Goal: Task Accomplishment & Management: Use online tool/utility

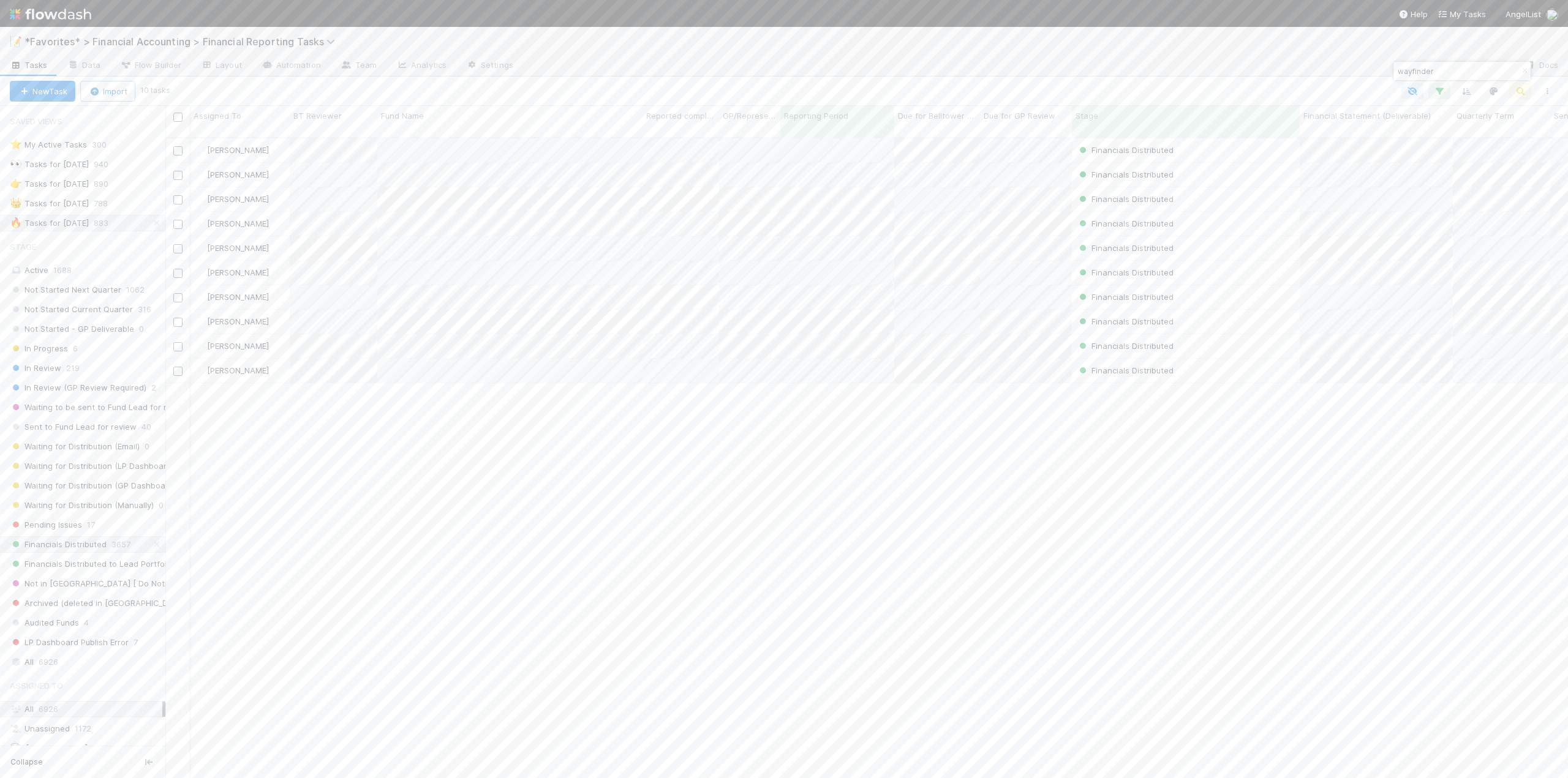
scroll to position [642, 1393]
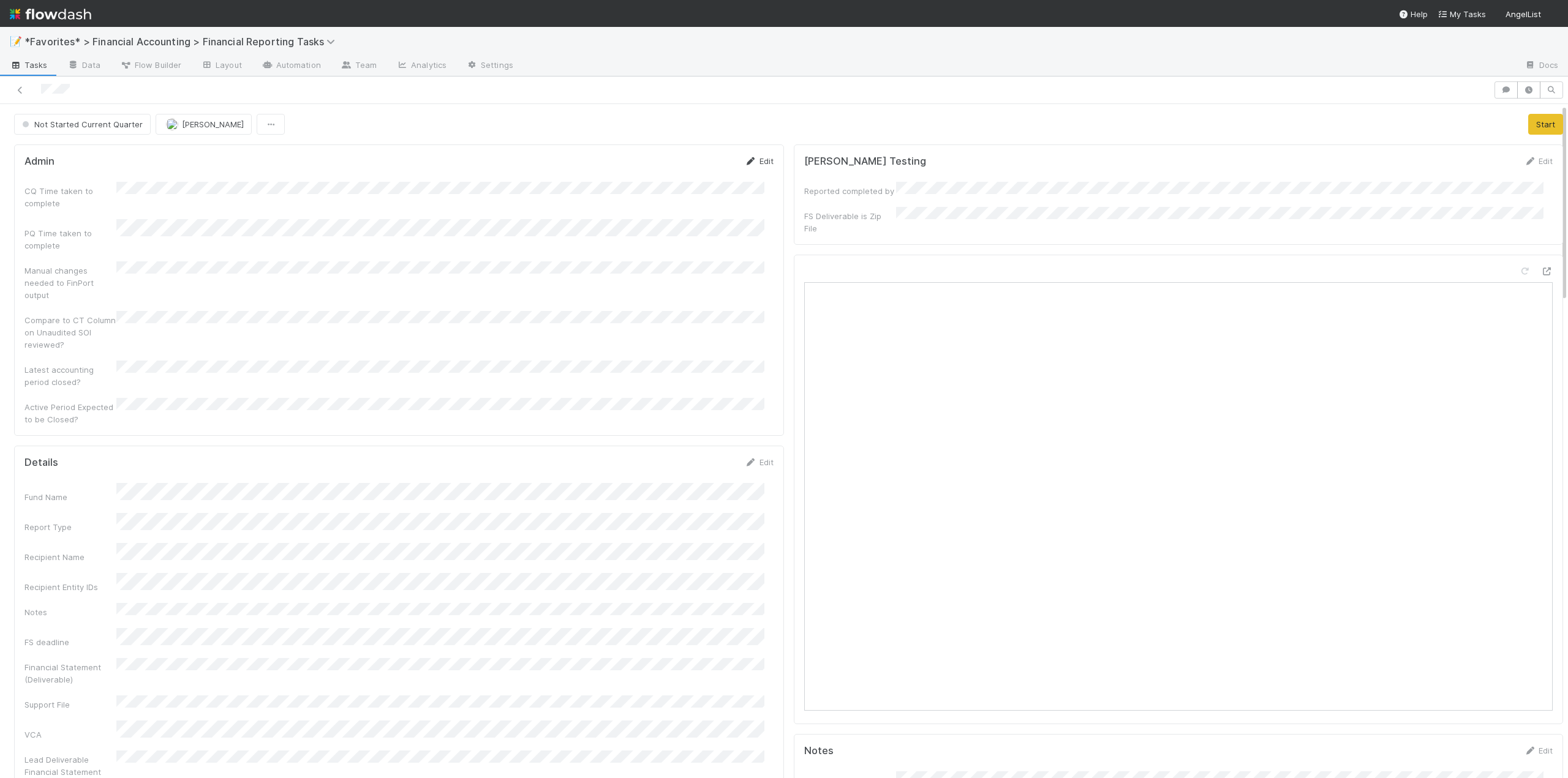
click at [759, 162] on link "Edit" at bounding box center [758, 161] width 29 height 10
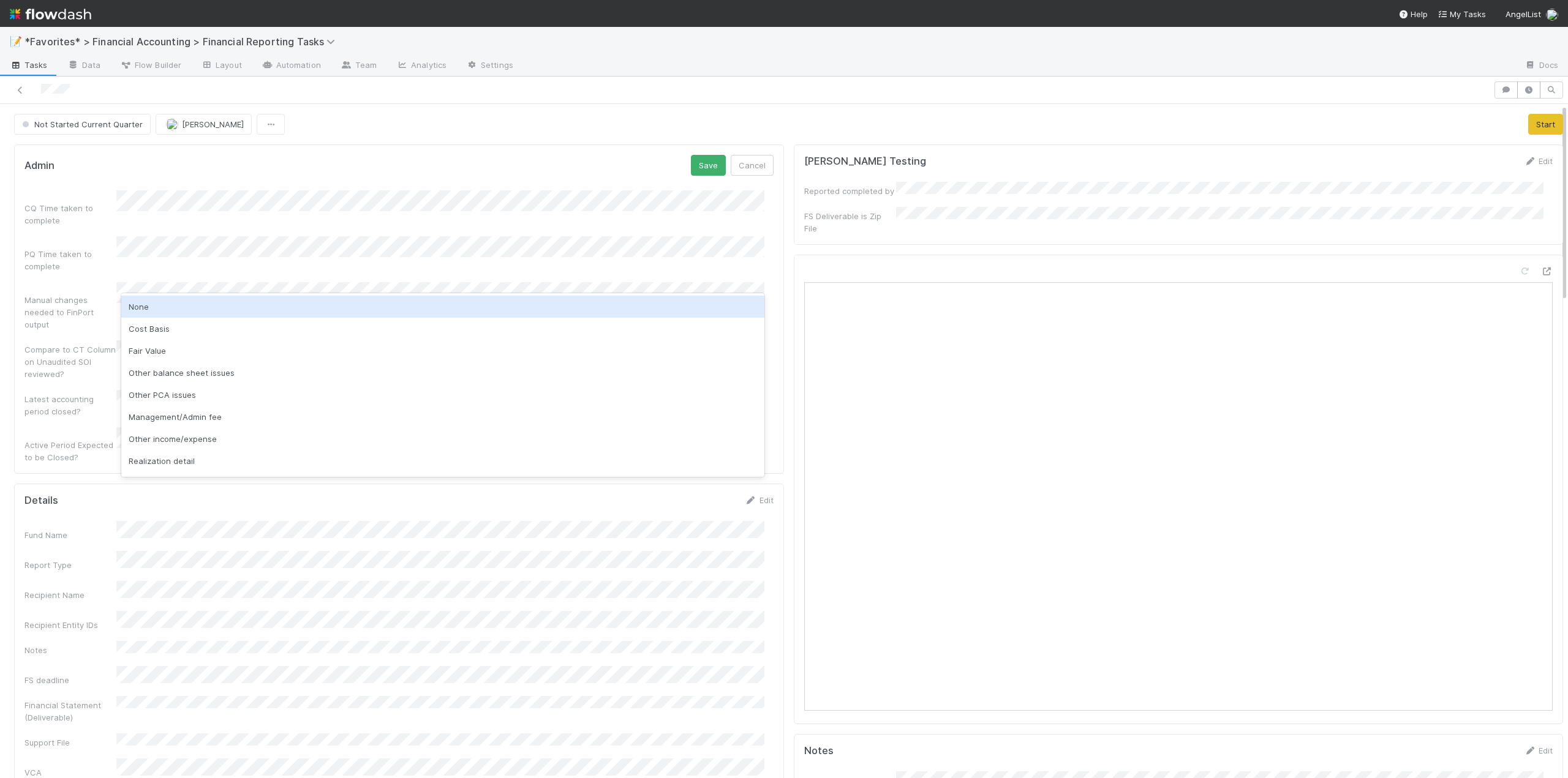
click at [148, 300] on div "None" at bounding box center [442, 307] width 643 height 22
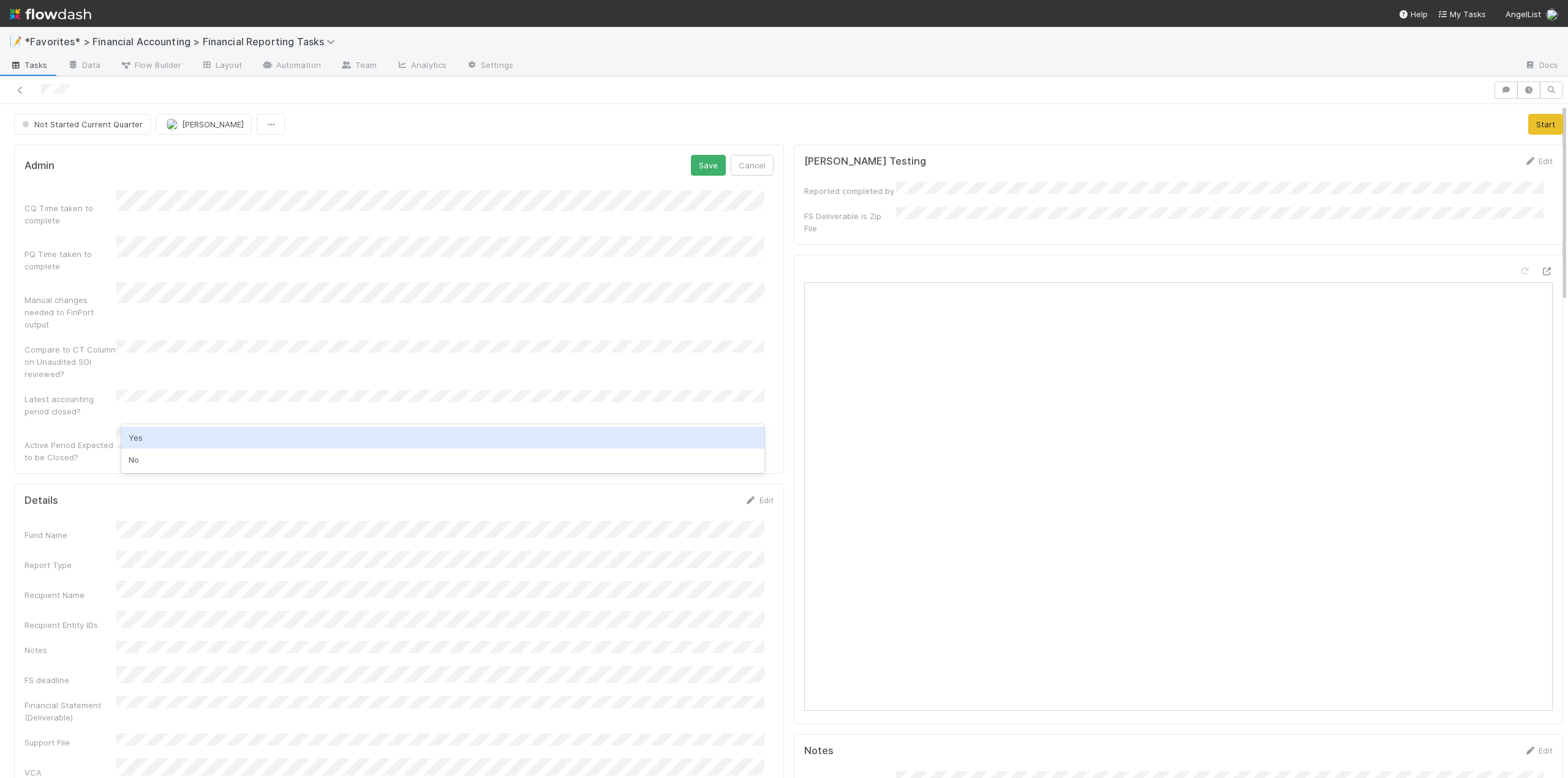
click at [145, 436] on div "Yes" at bounding box center [442, 438] width 643 height 22
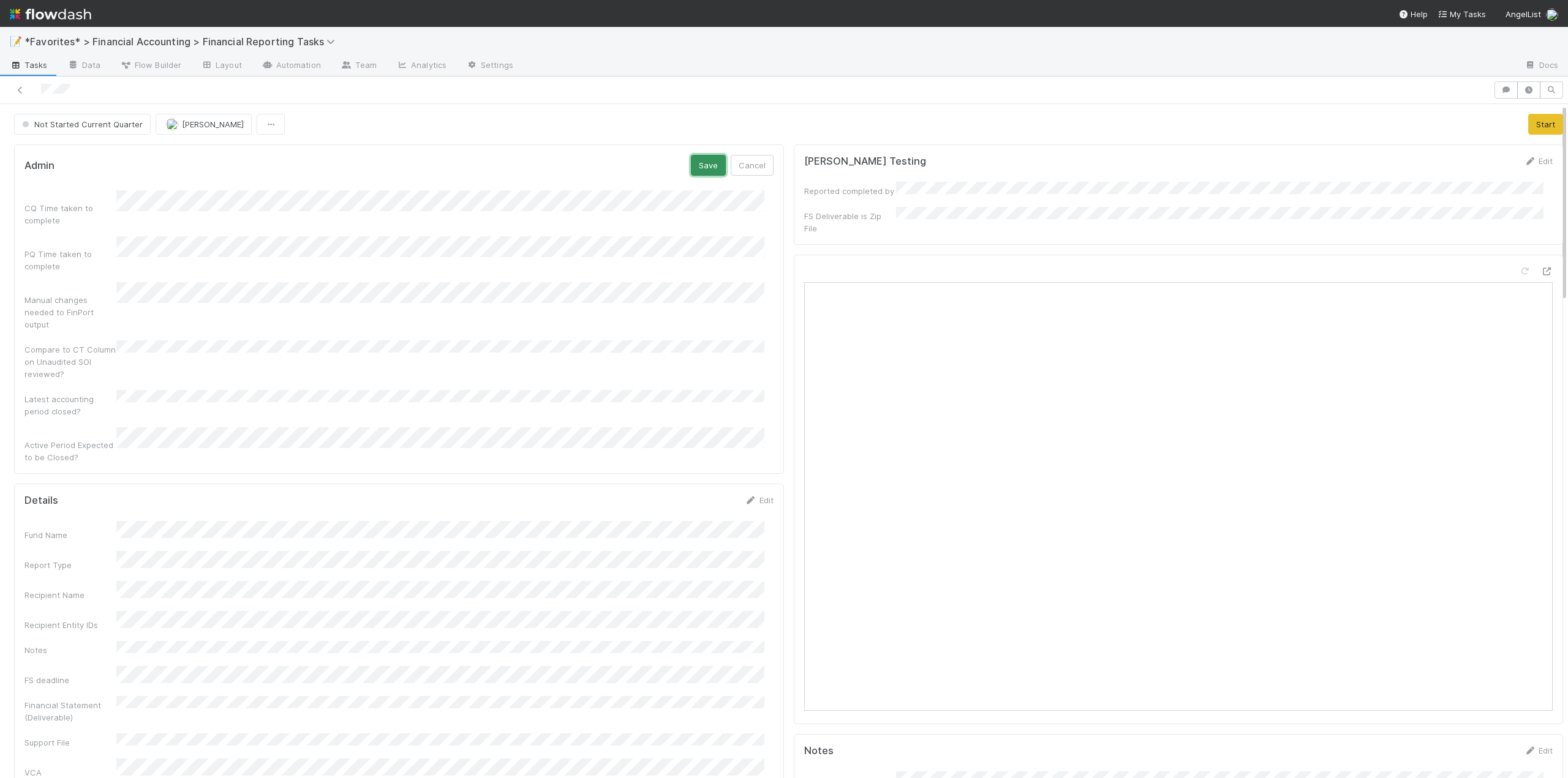
click at [705, 161] on button "Save" at bounding box center [708, 165] width 35 height 21
click at [756, 472] on link "Edit" at bounding box center [758, 477] width 29 height 10
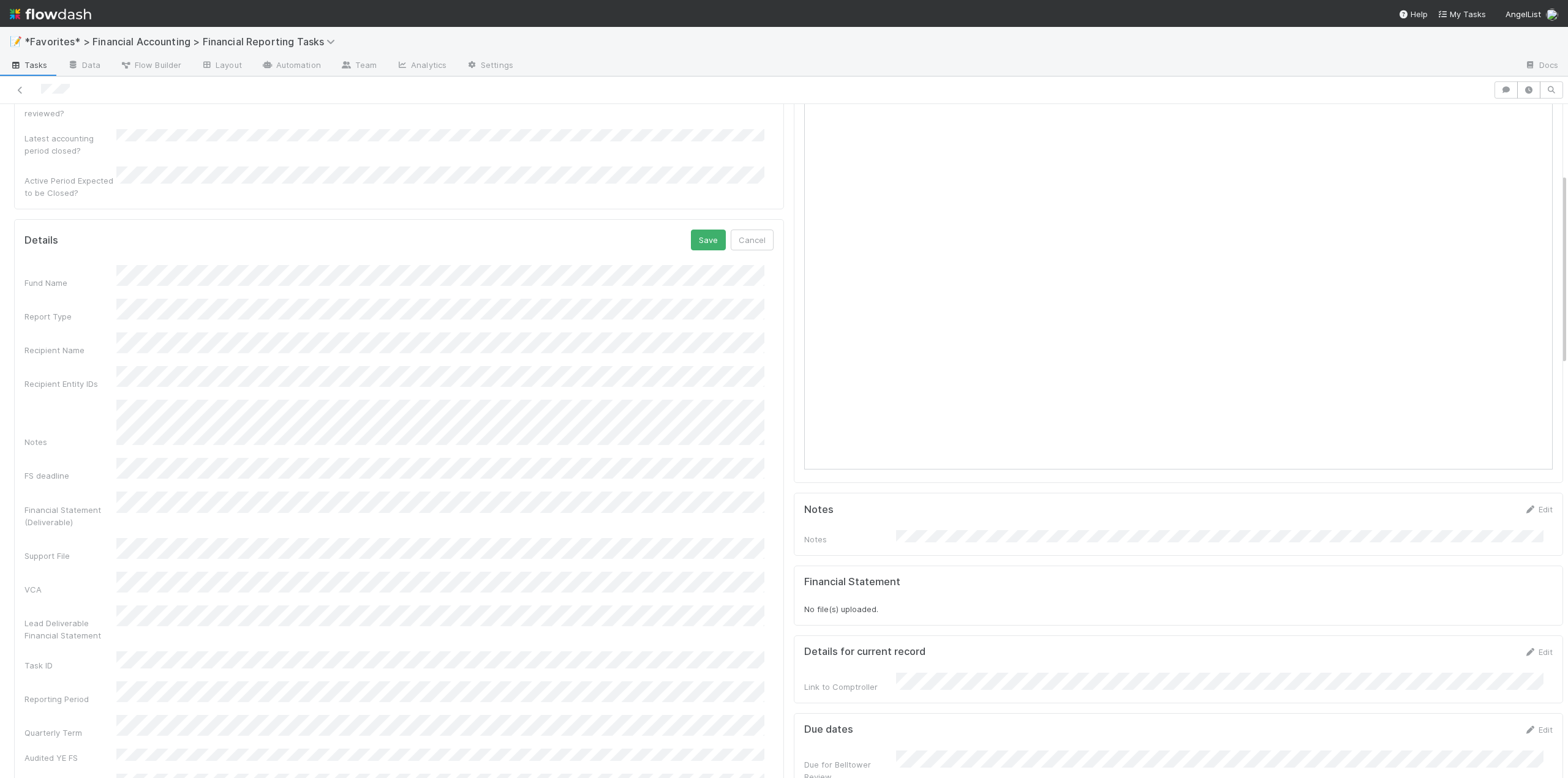
scroll to position [245, 0]
click at [699, 226] on button "Save" at bounding box center [708, 236] width 35 height 21
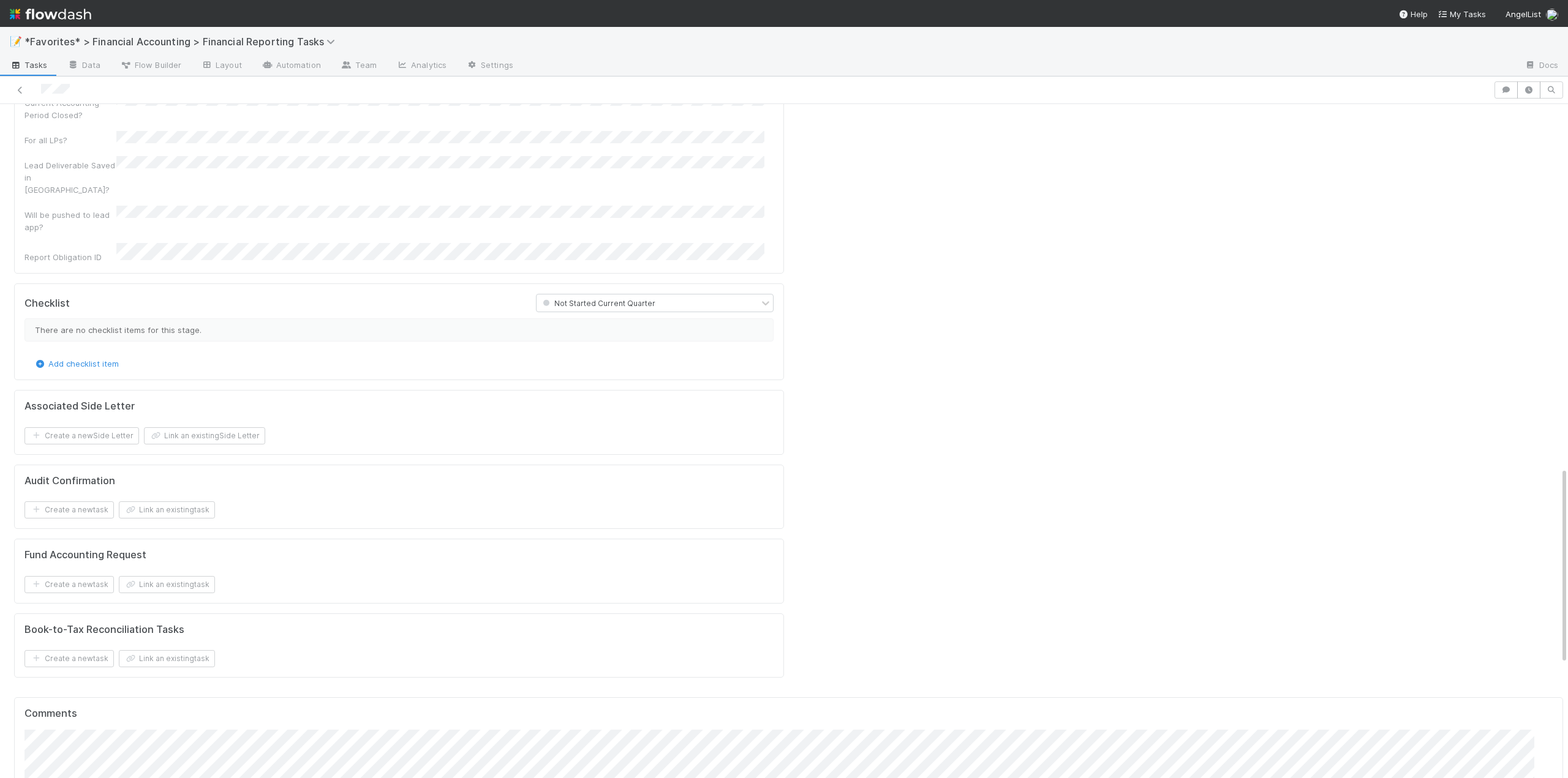
scroll to position [1408, 0]
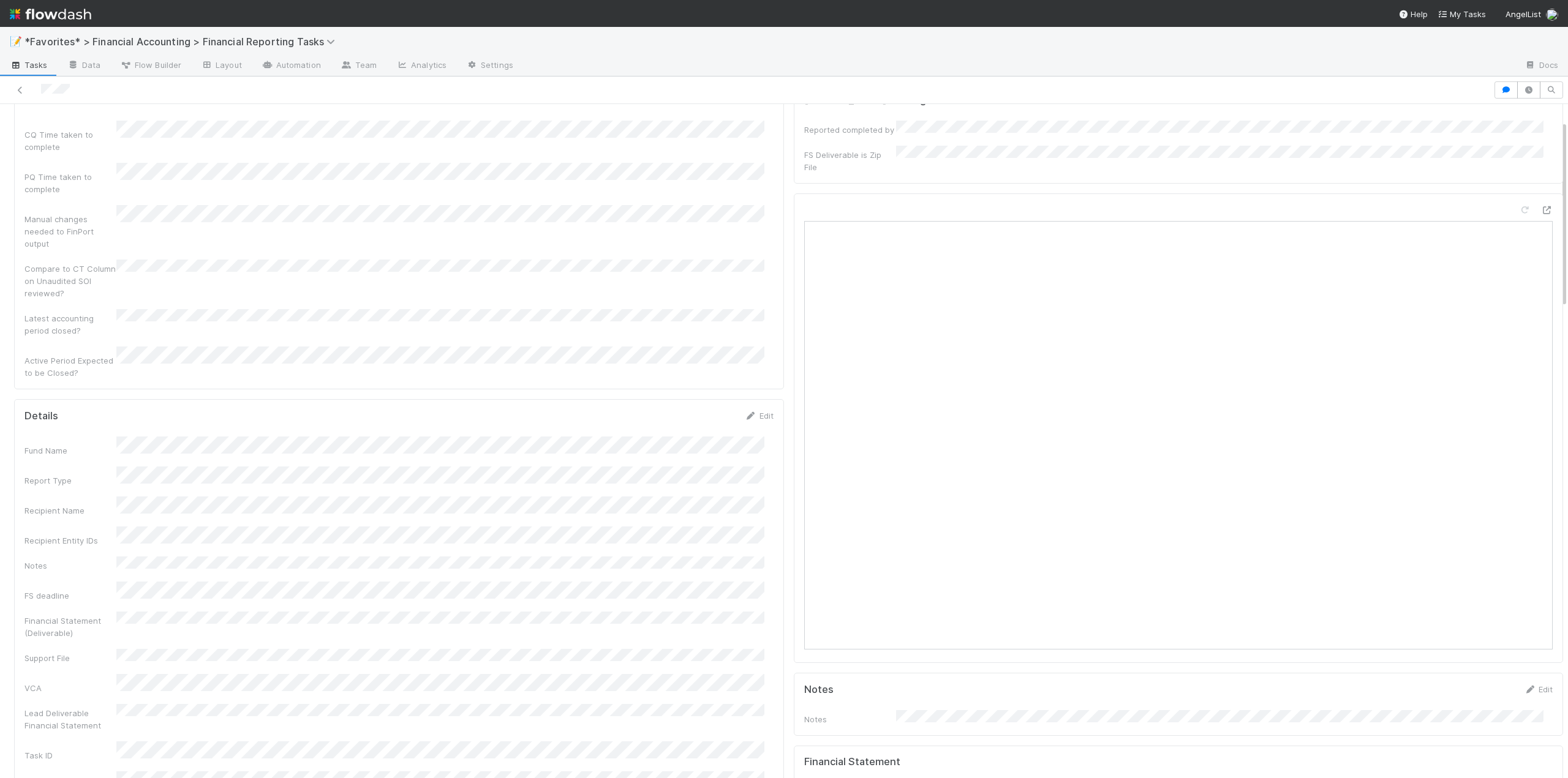
scroll to position [0, 0]
click at [1530, 125] on button "Start" at bounding box center [1546, 125] width 35 height 21
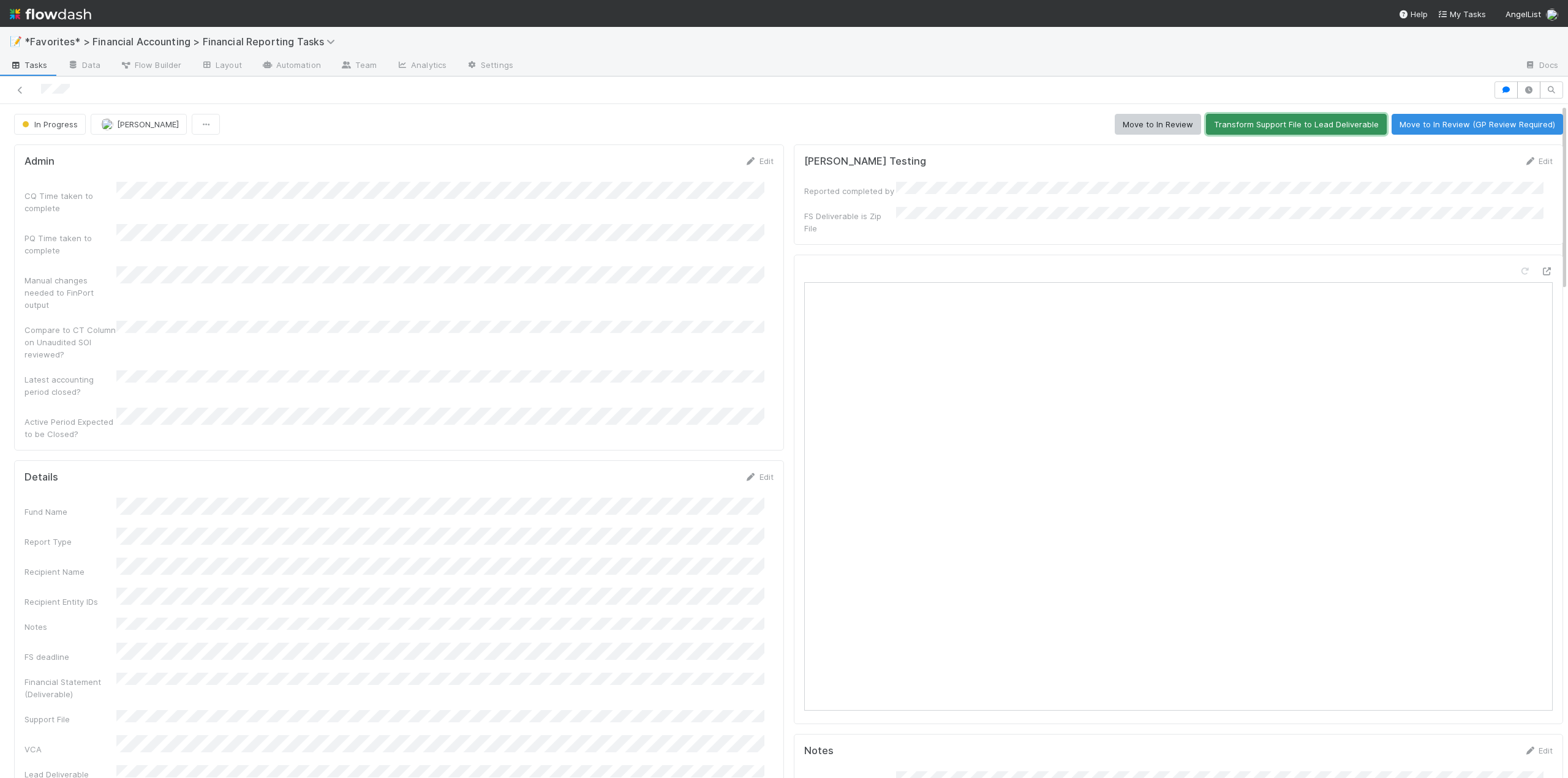
click at [1241, 125] on button "Transform Support File to Lead Deliverable" at bounding box center [1296, 125] width 181 height 21
click at [1137, 122] on button "Move to In Review" at bounding box center [1157, 125] width 86 height 21
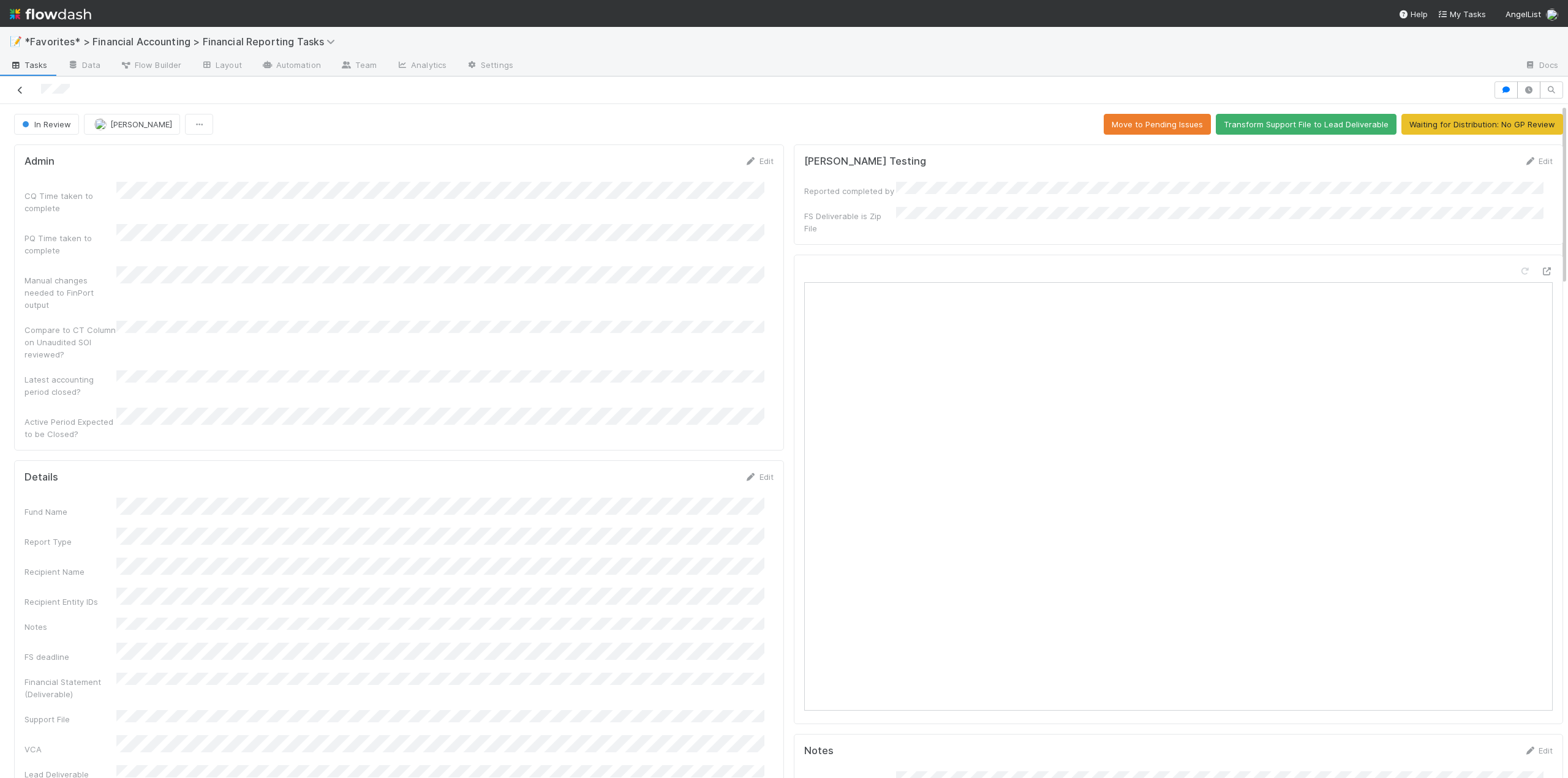
click at [19, 85] on link at bounding box center [20, 90] width 13 height 13
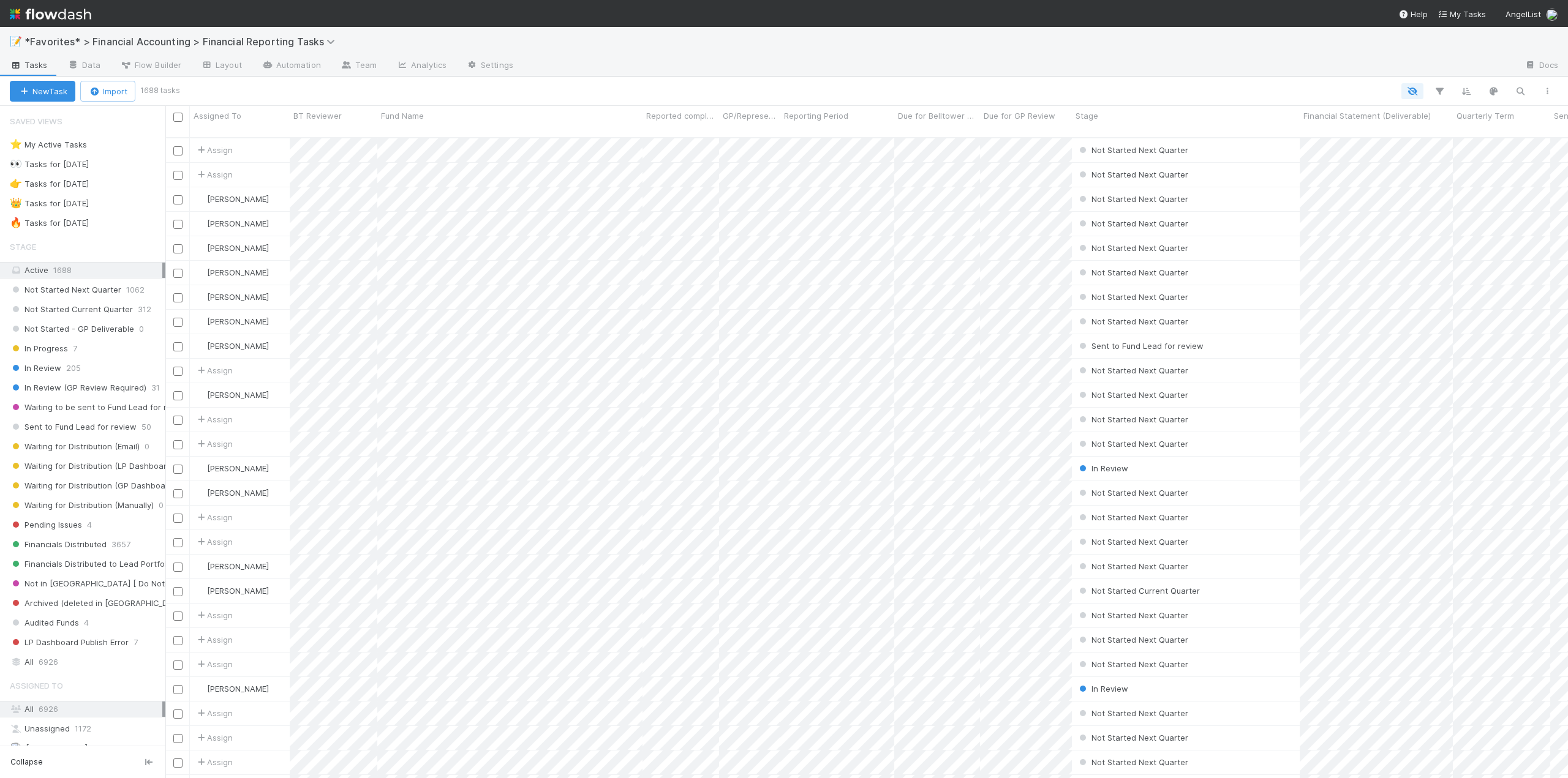
scroll to position [642, 1393]
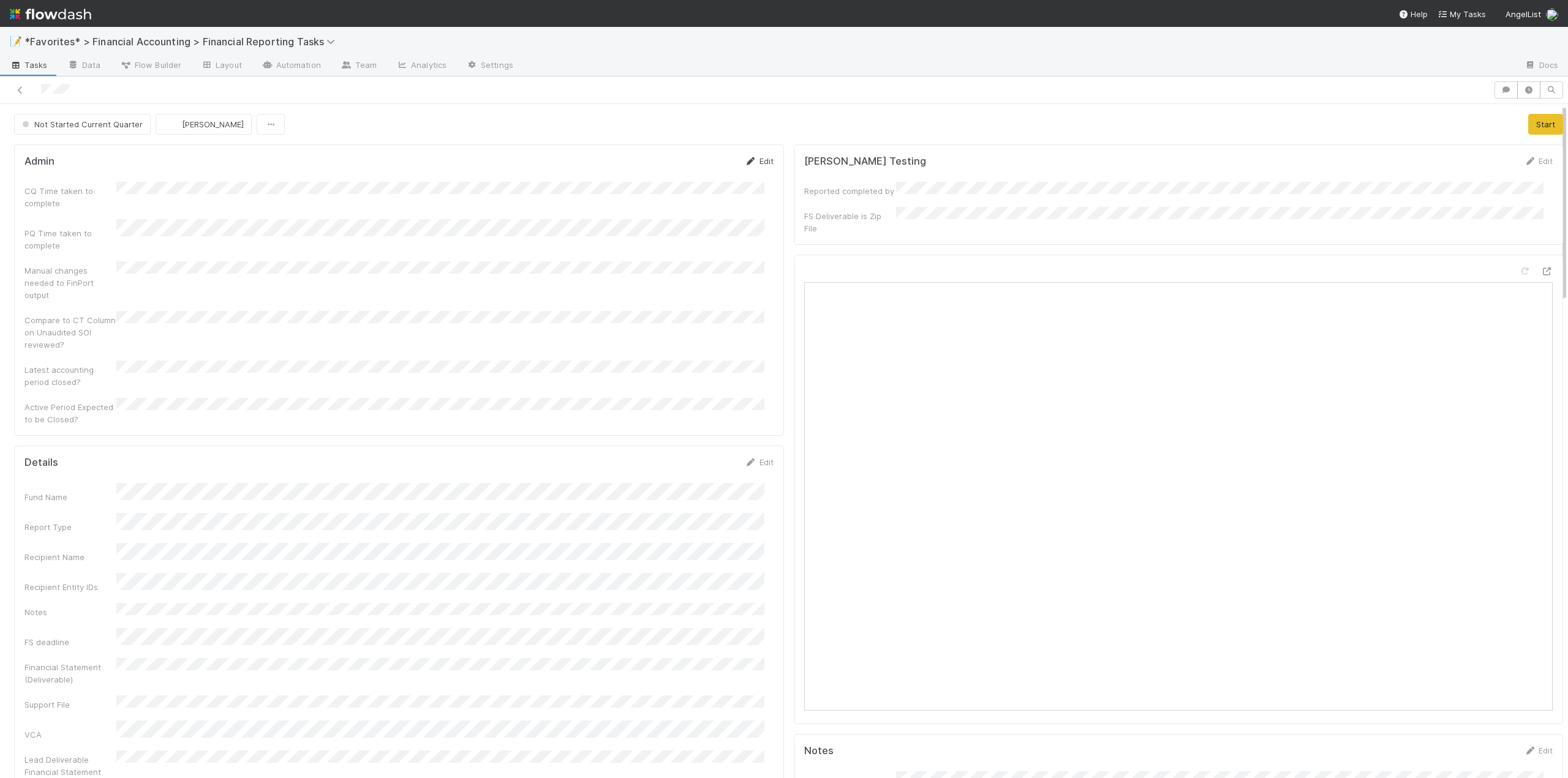
click at [754, 162] on link "Edit" at bounding box center [758, 161] width 29 height 10
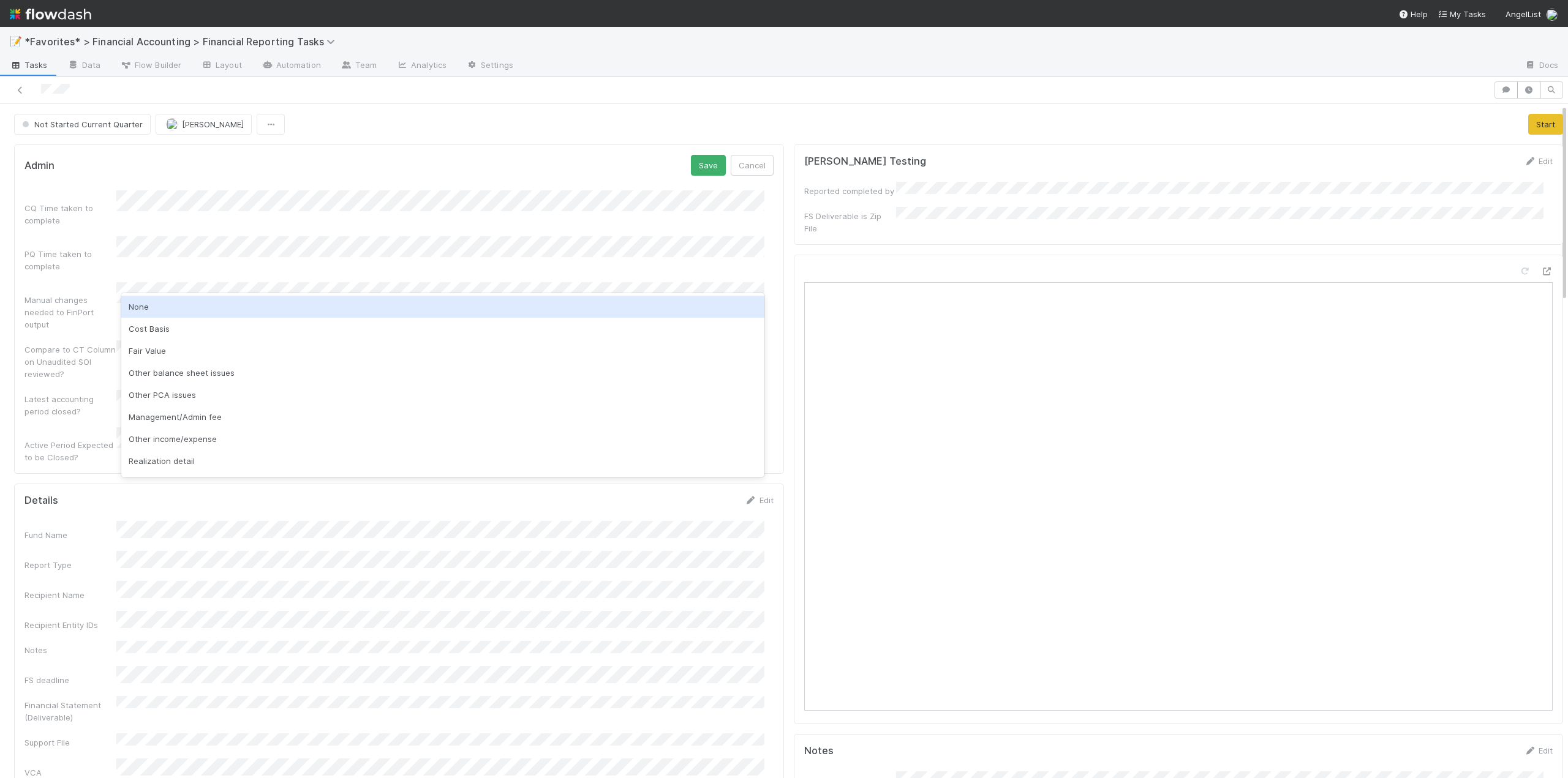
click at [149, 306] on div "None" at bounding box center [442, 307] width 643 height 22
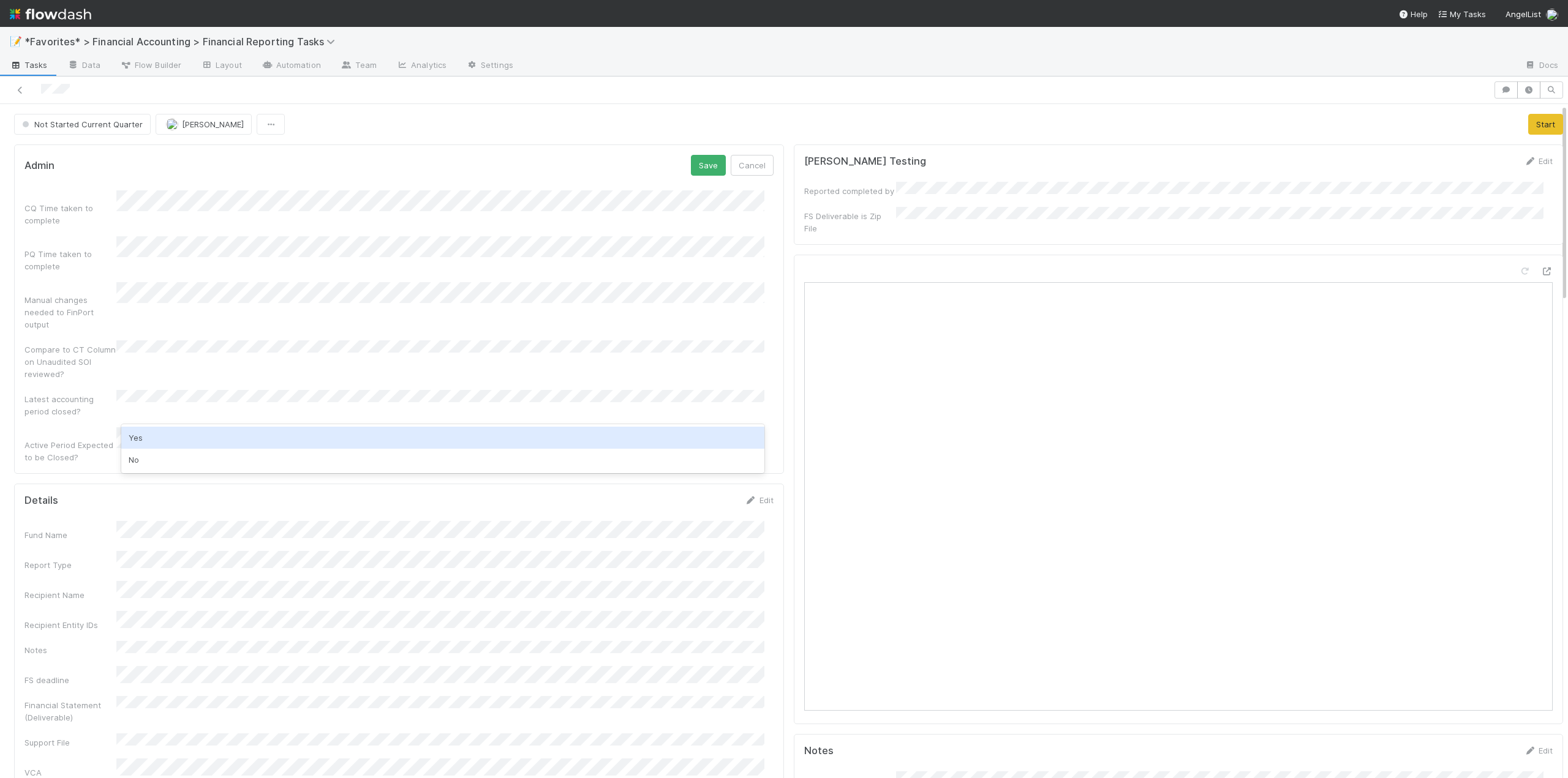
click at [140, 437] on div "Yes" at bounding box center [442, 438] width 643 height 22
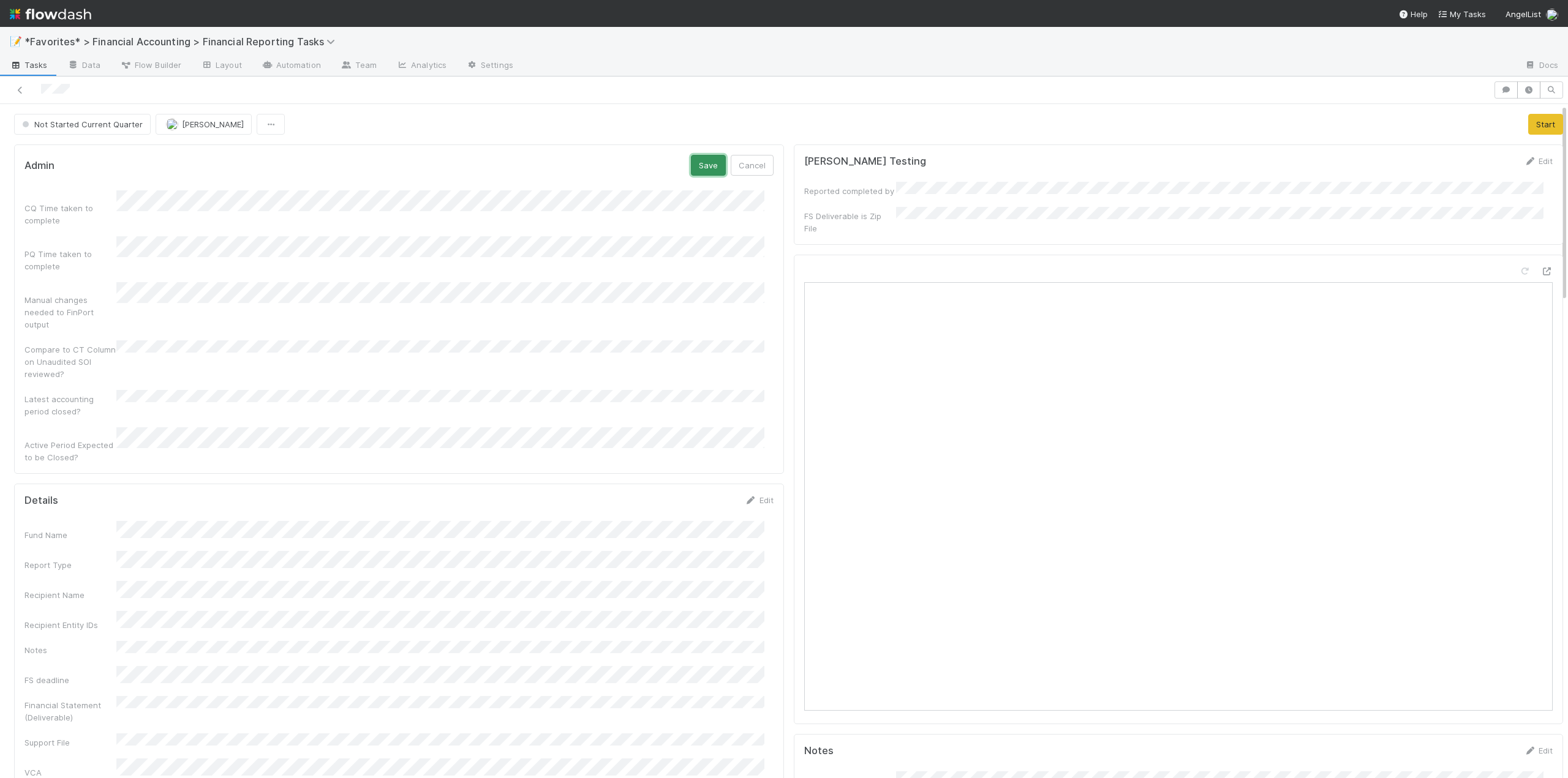
click at [710, 157] on button "Save" at bounding box center [708, 165] width 35 height 21
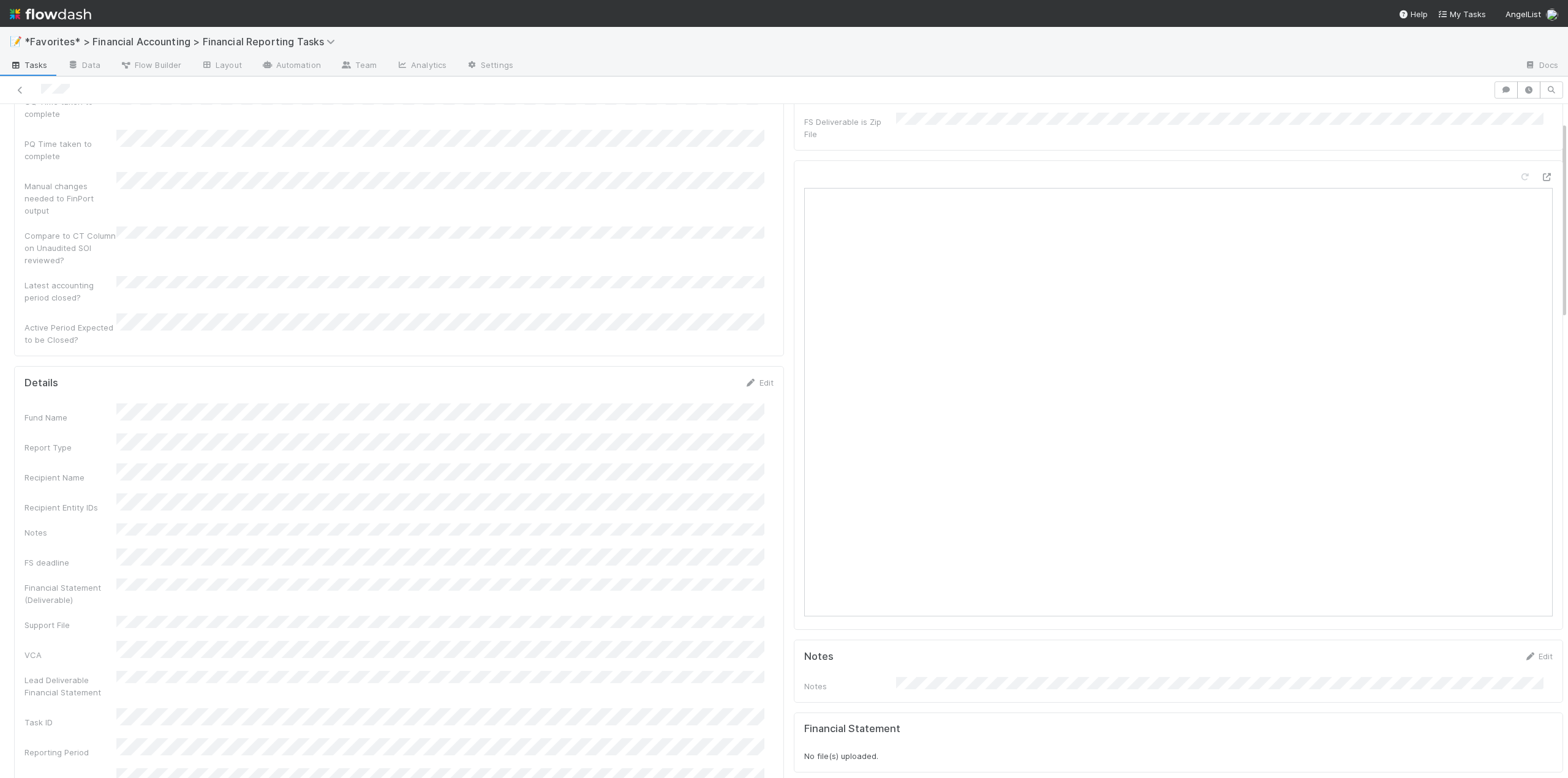
scroll to position [122, 0]
click at [763, 350] on link "Edit" at bounding box center [758, 355] width 29 height 10
click at [698, 348] on button "Save" at bounding box center [708, 359] width 35 height 21
click at [1539, 120] on button "Start" at bounding box center [1546, 125] width 35 height 21
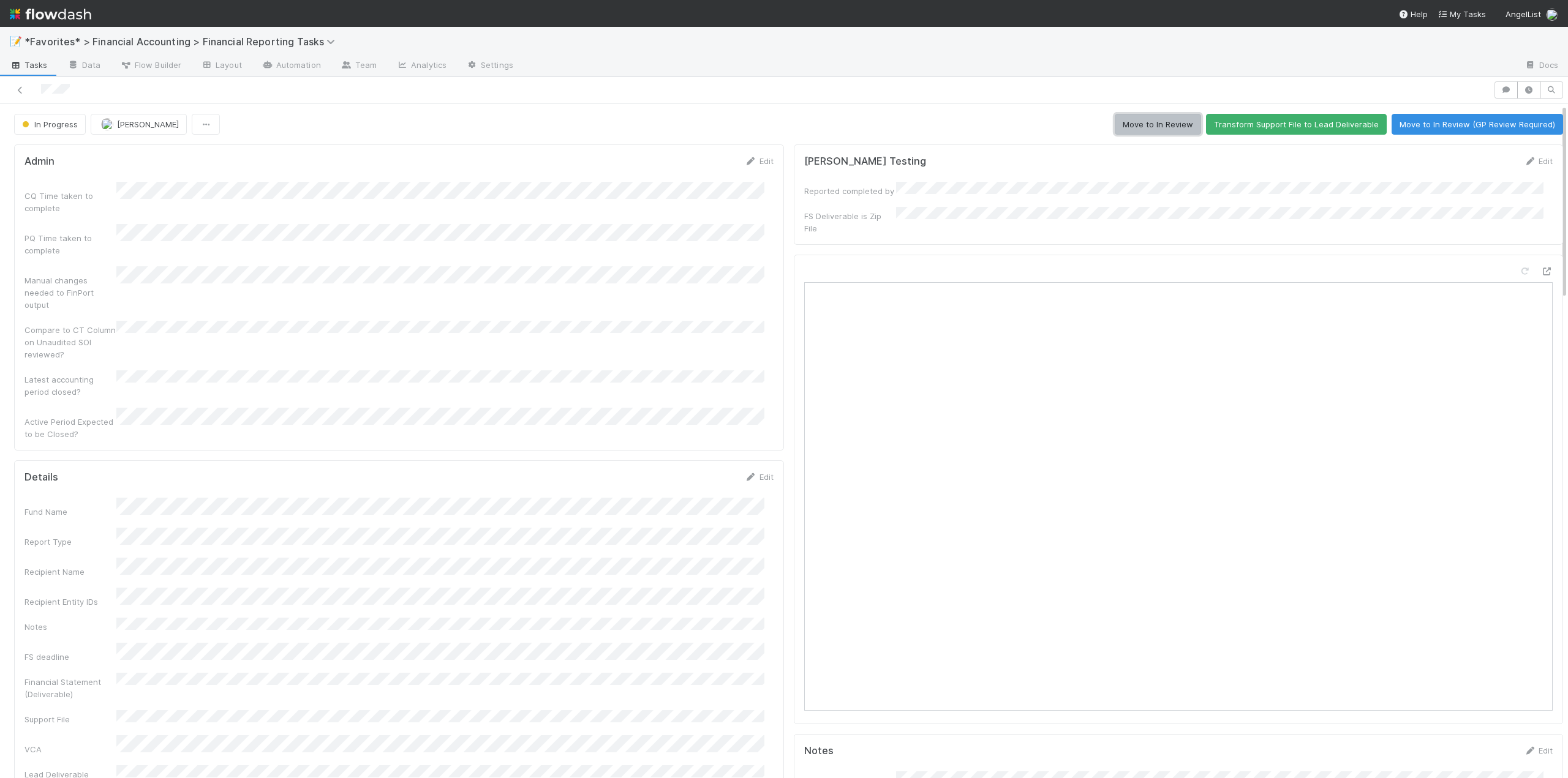
click at [1146, 128] on button "Move to In Review" at bounding box center [1157, 125] width 86 height 21
click at [17, 89] on icon at bounding box center [20, 90] width 13 height 8
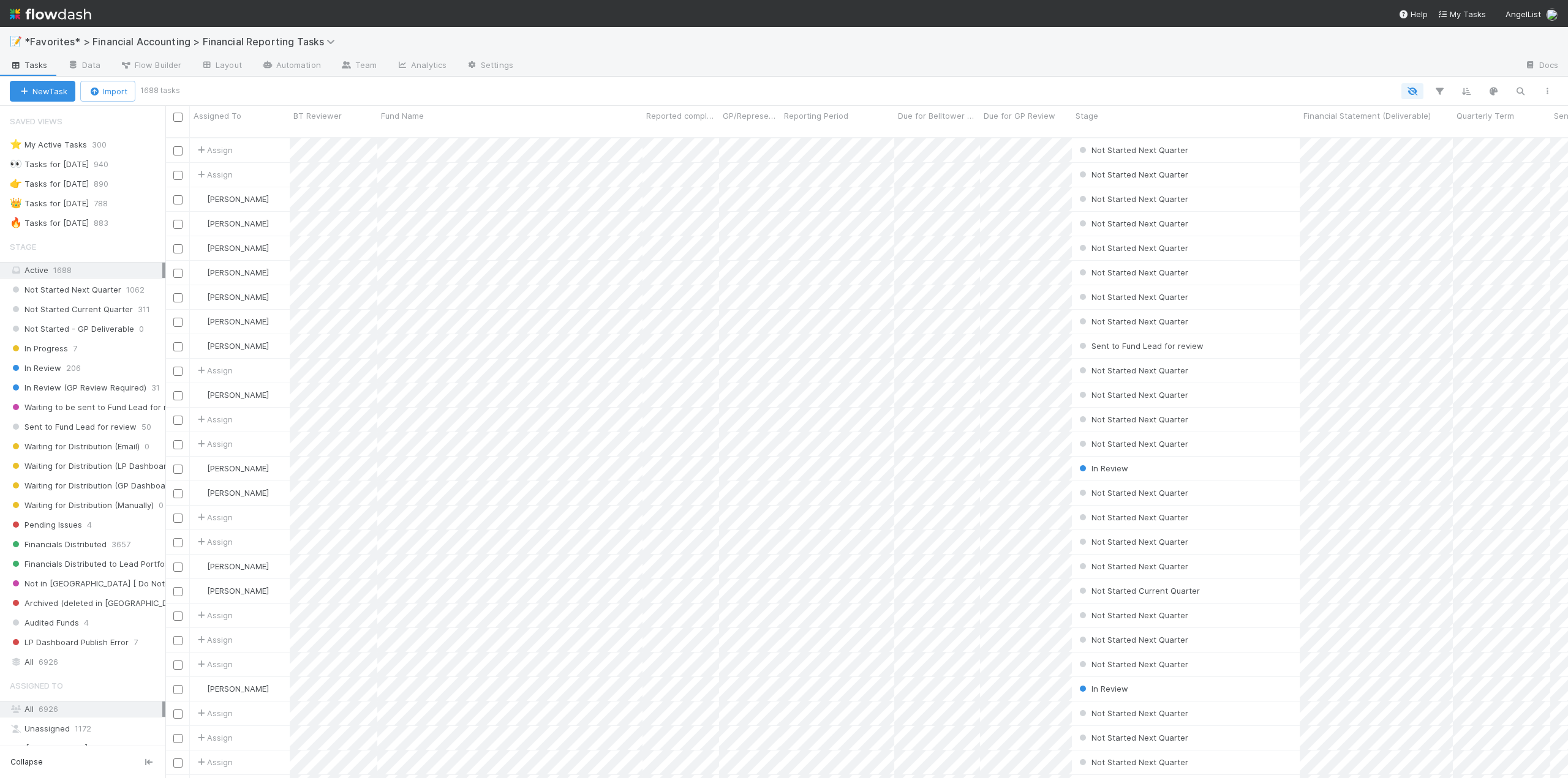
scroll to position [642, 1393]
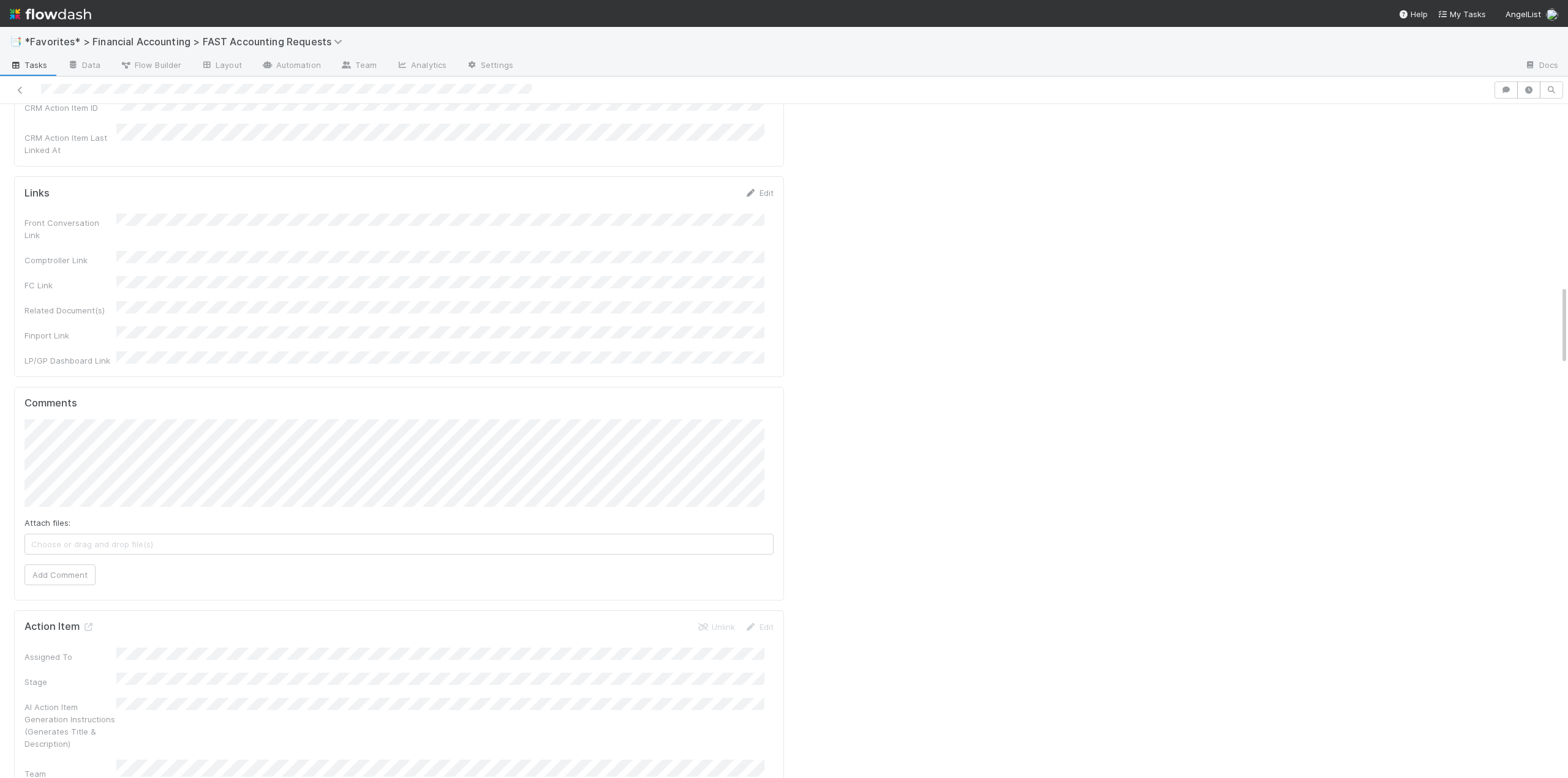
scroll to position [1531, 0]
click at [76, 363] on button "Tarina Touret" at bounding box center [79, 357] width 92 height 17
click at [65, 662] on button "Add Comment" at bounding box center [60, 672] width 71 height 21
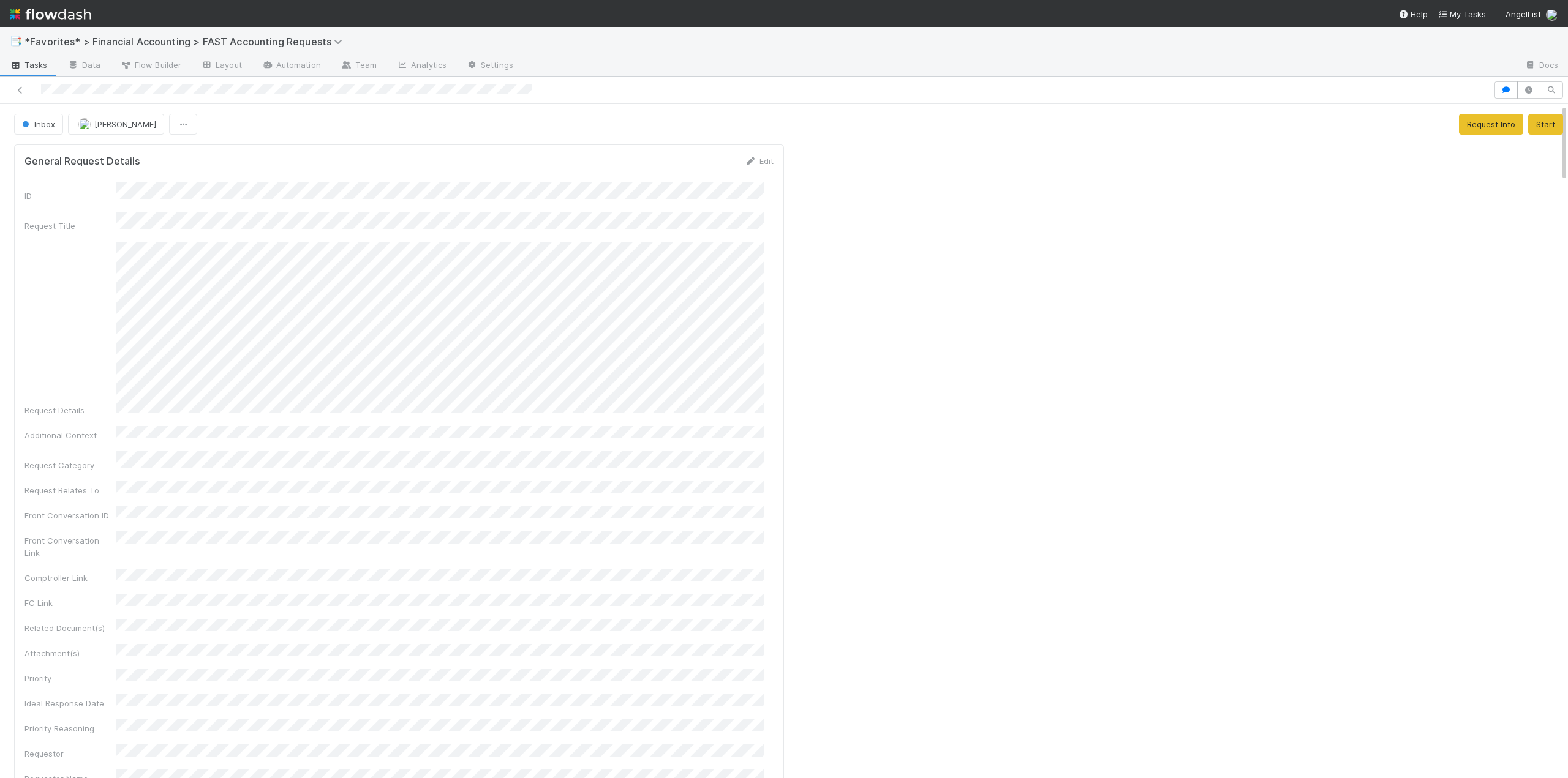
click at [1466, 125] on button "Request Info" at bounding box center [1491, 125] width 64 height 21
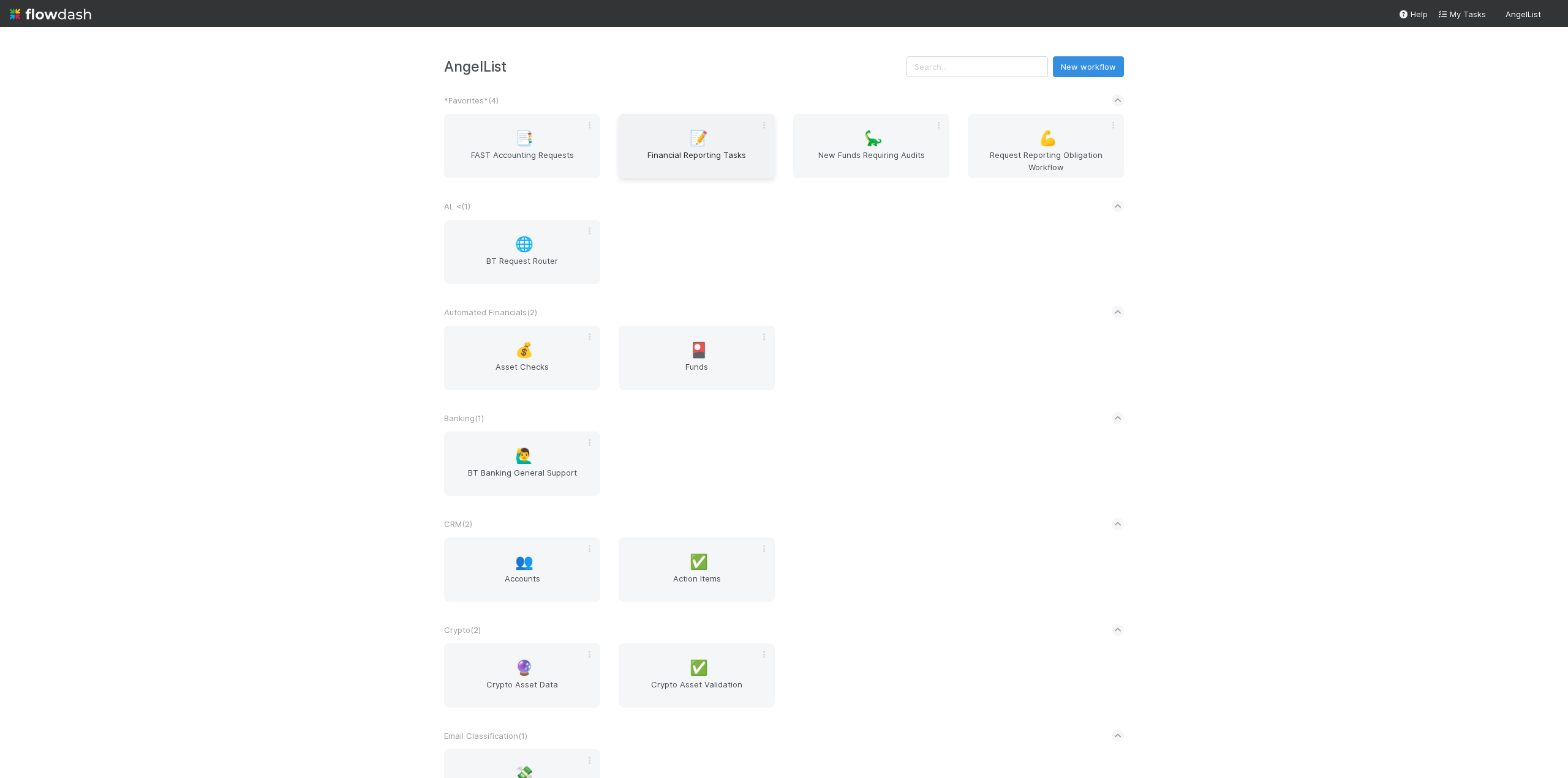
click at [713, 162] on span "Financial Reporting Tasks" at bounding box center [696, 161] width 146 height 24
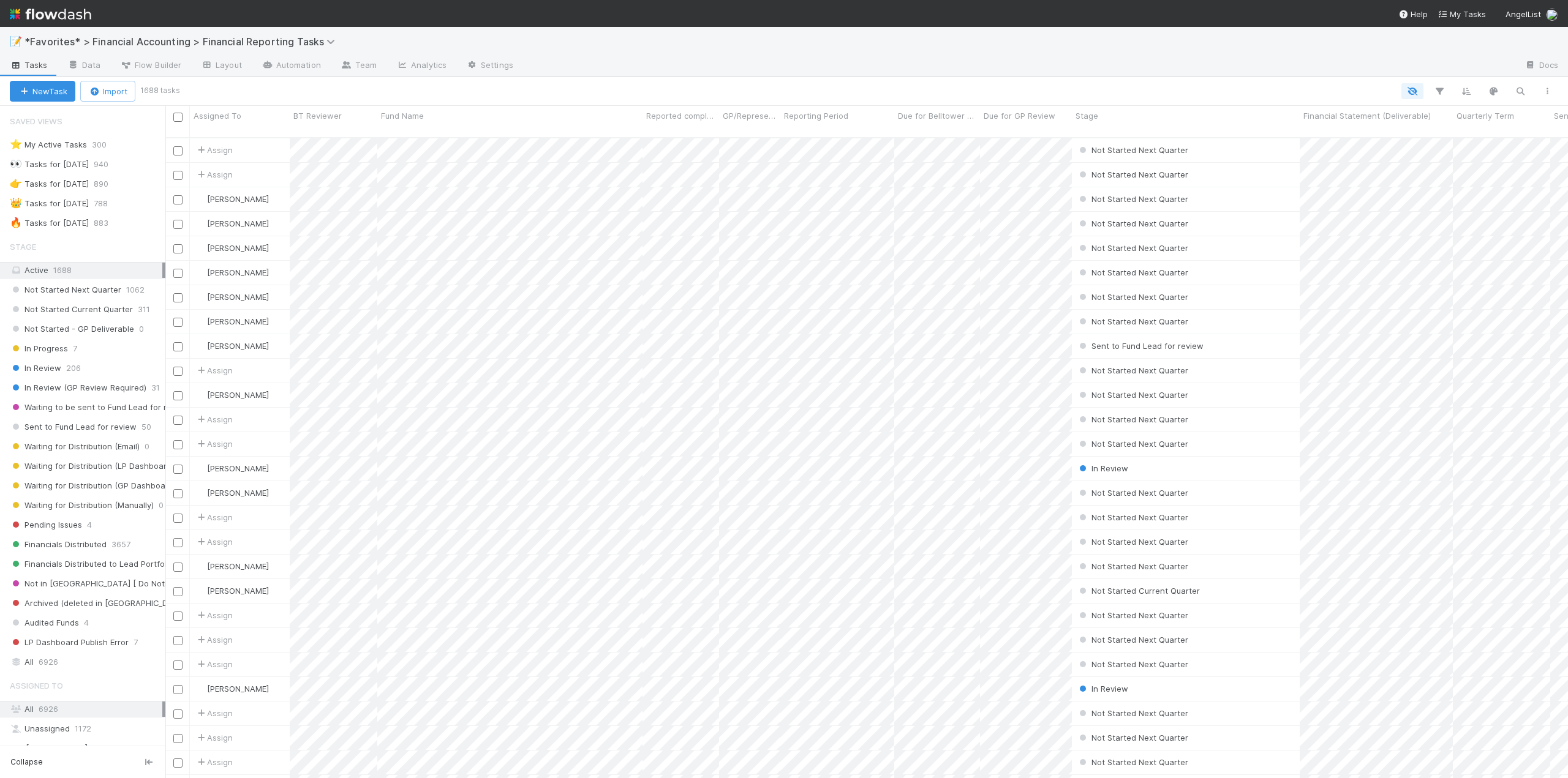
scroll to position [642, 1393]
click at [68, 225] on div "🔥 Tasks for [DATE]" at bounding box center [49, 223] width 79 height 15
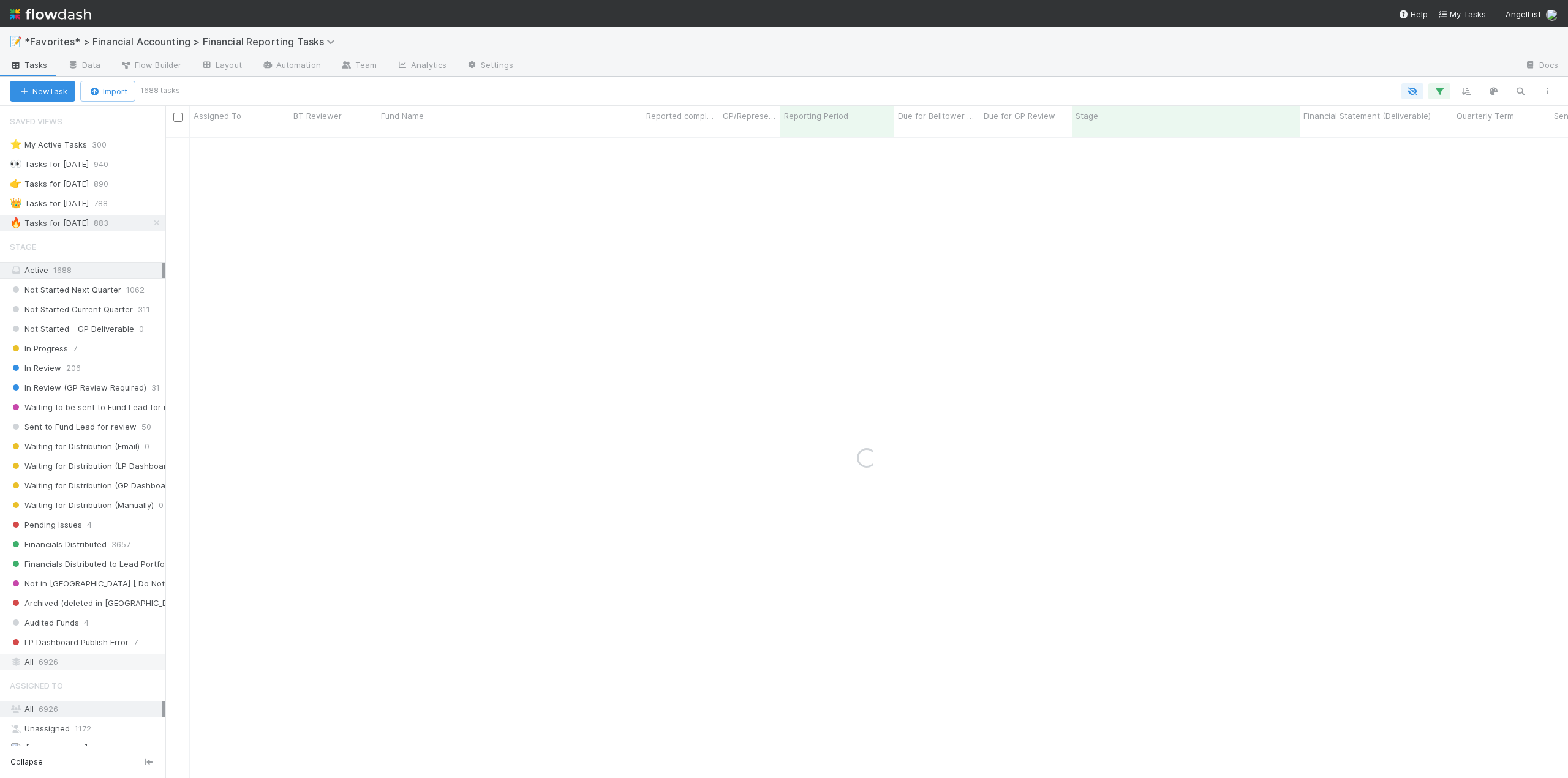
click at [48, 665] on span "6926" at bounding box center [48, 663] width 20 height 15
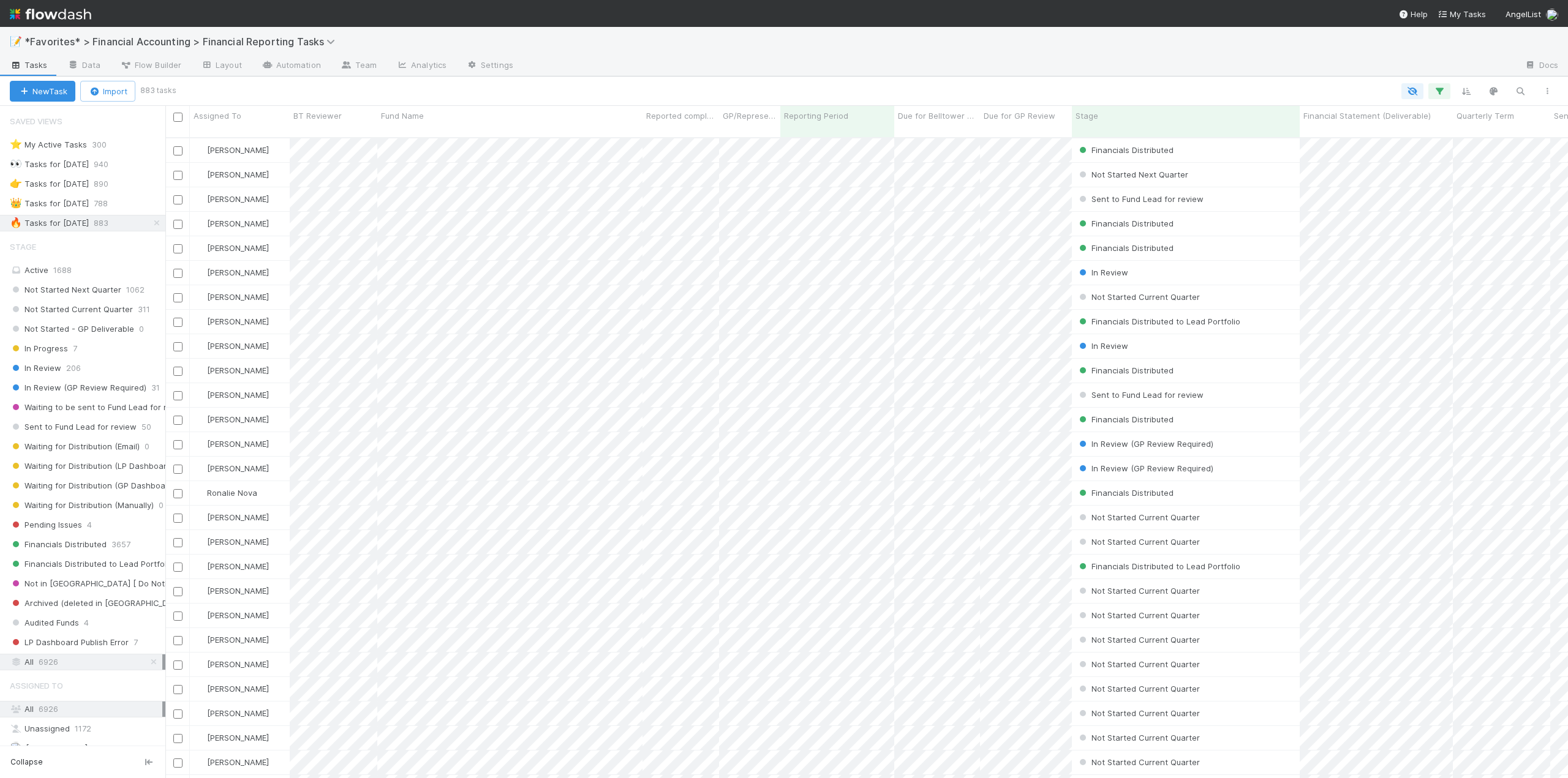
scroll to position [642, 1393]
click at [1520, 101] on div "New Task Import 883 tasks Search Search Search Search Search" at bounding box center [784, 91] width 1568 height 29
drag, startPoint x: 1520, startPoint y: 95, endPoint x: 1514, endPoint y: 101, distance: 8.5
click at [1514, 101] on div "New Task Import 883 tasks Search Search Search Search Search" at bounding box center [784, 91] width 1568 height 29
click at [1520, 94] on icon "button" at bounding box center [1520, 92] width 13 height 11
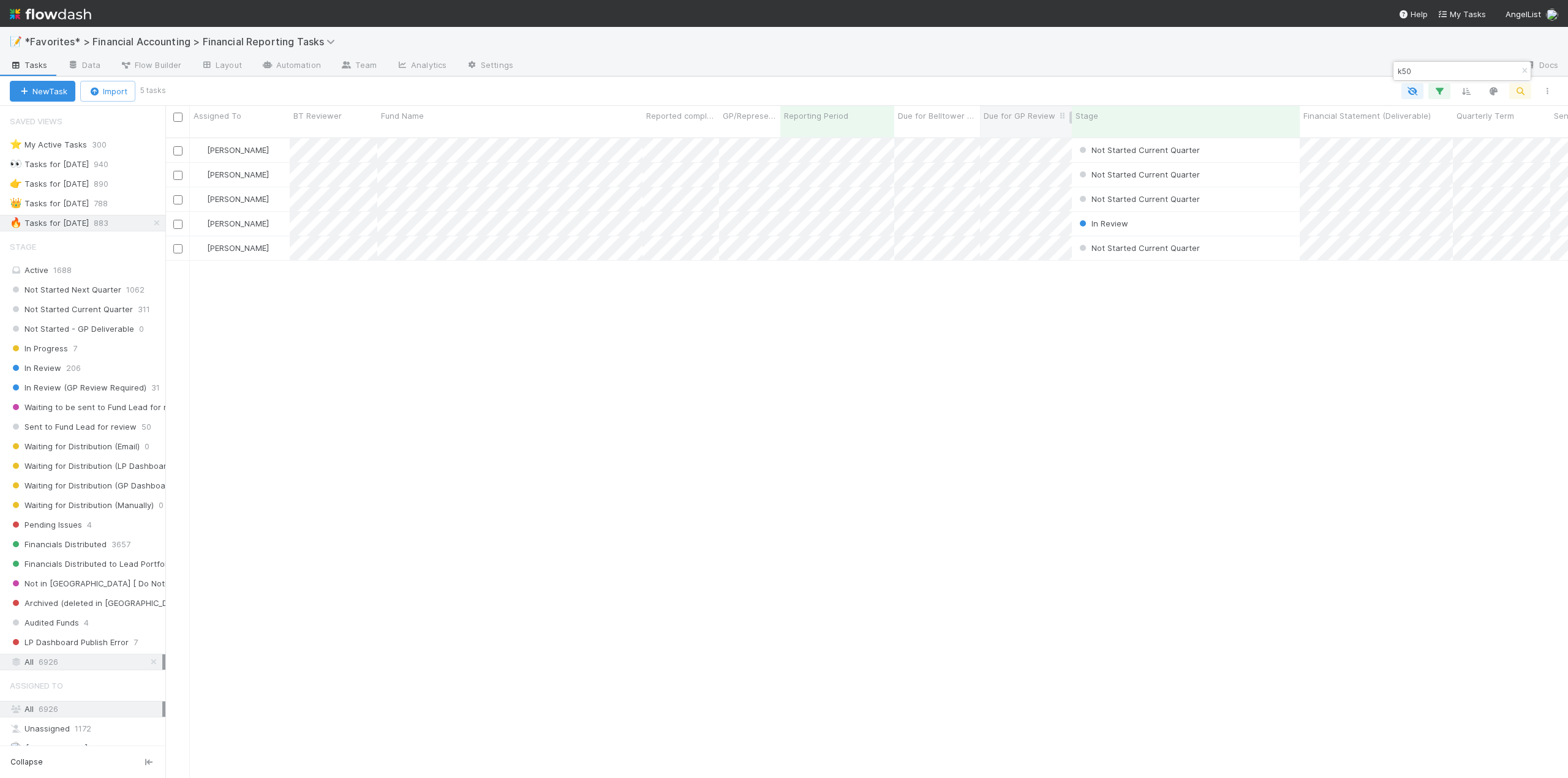
type input "k50"
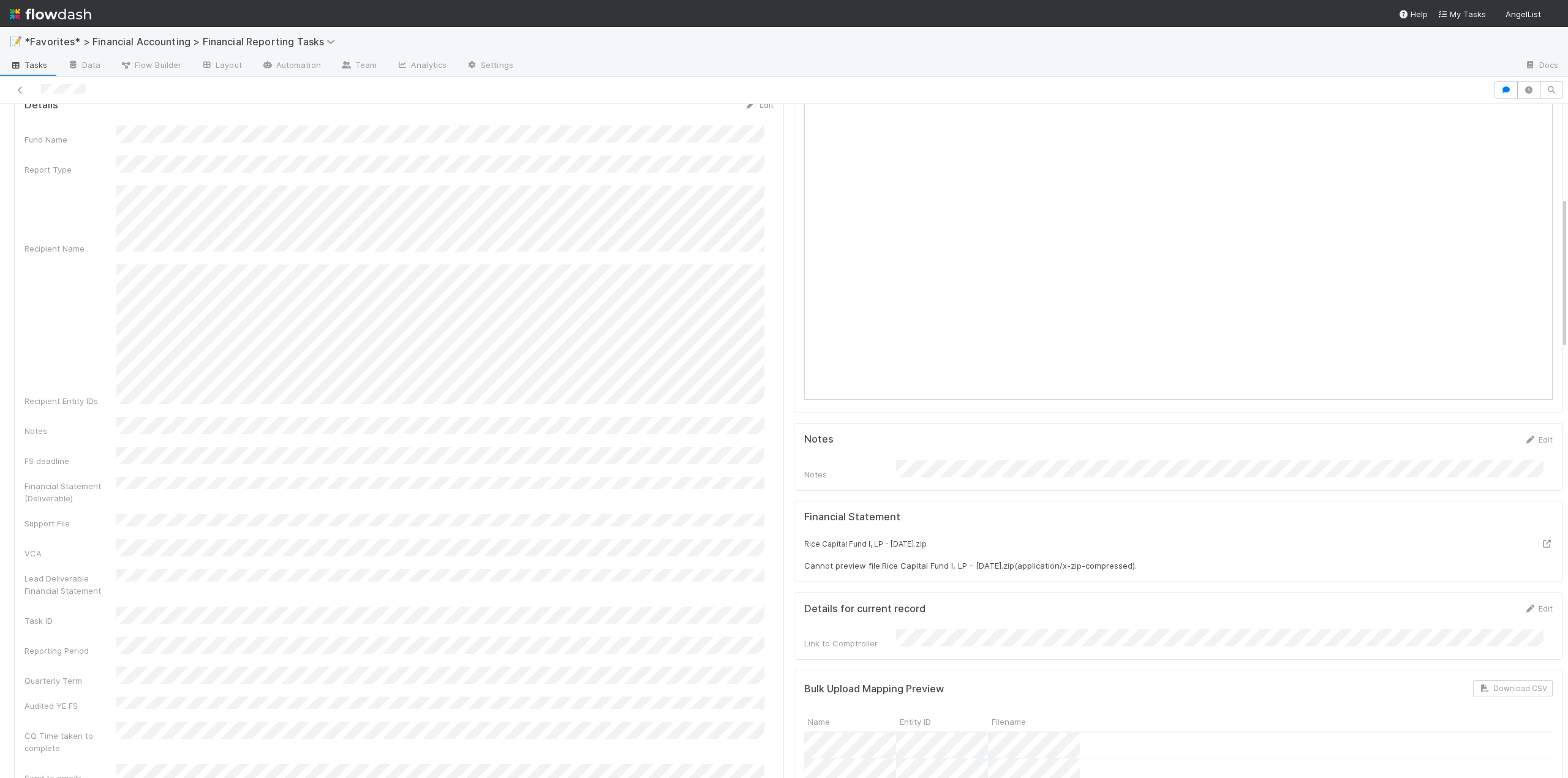
scroll to position [612, 0]
